Goal: Task Accomplishment & Management: Use online tool/utility

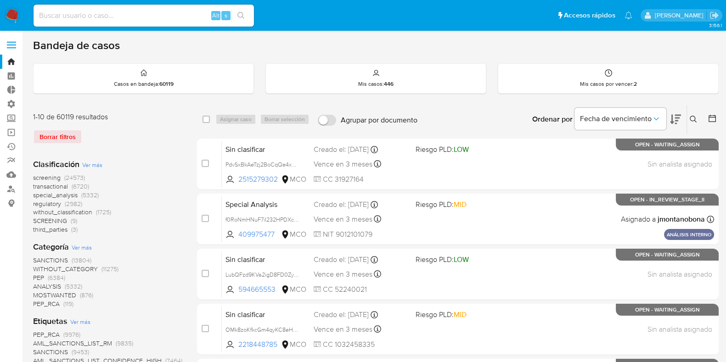
scroll to position [172, 0]
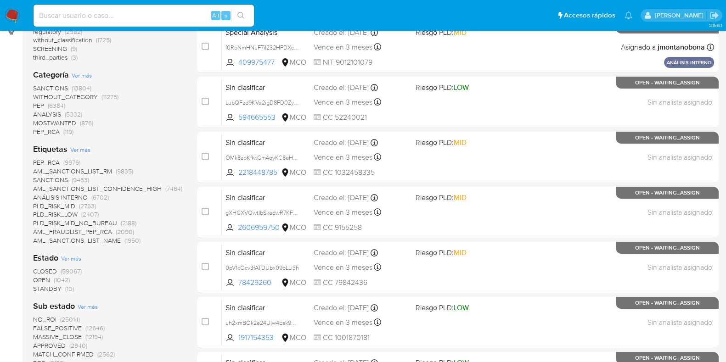
click at [13, 15] on img at bounding box center [13, 16] width 16 height 16
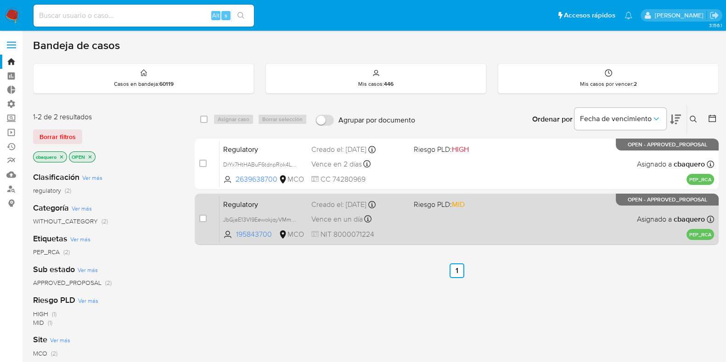
click at [435, 222] on div "Regulatory JbGjaE13VI9EewokjqyVMmp8 195843700 MCO Riesgo PLD: MID Creado el: 25…" at bounding box center [466, 219] width 494 height 46
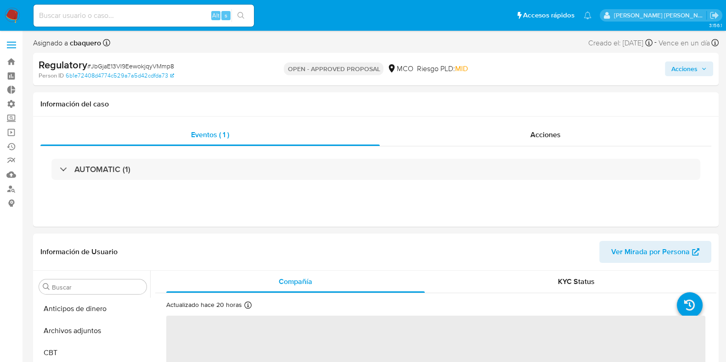
select select "10"
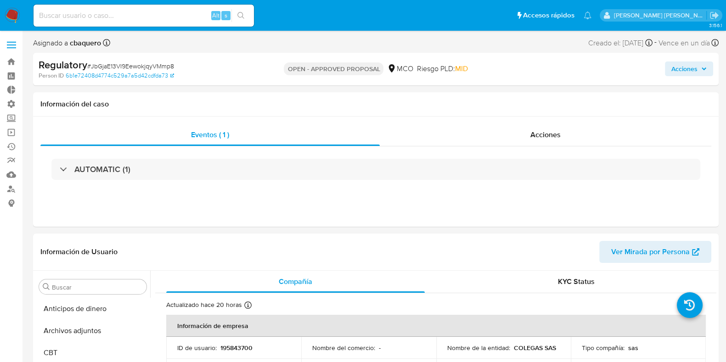
scroll to position [387, 0]
